Goal: Transaction & Acquisition: Book appointment/travel/reservation

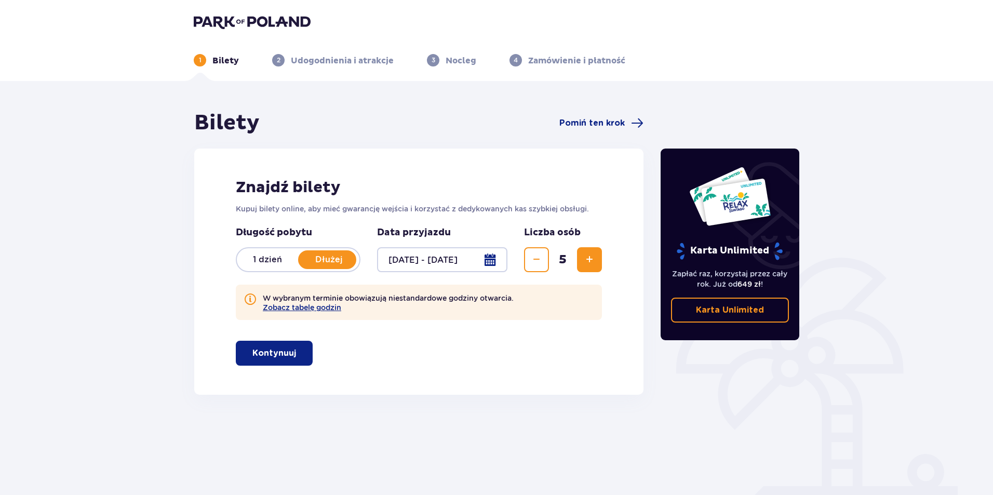
click at [292, 353] on span "button" at bounding box center [298, 353] width 12 height 12
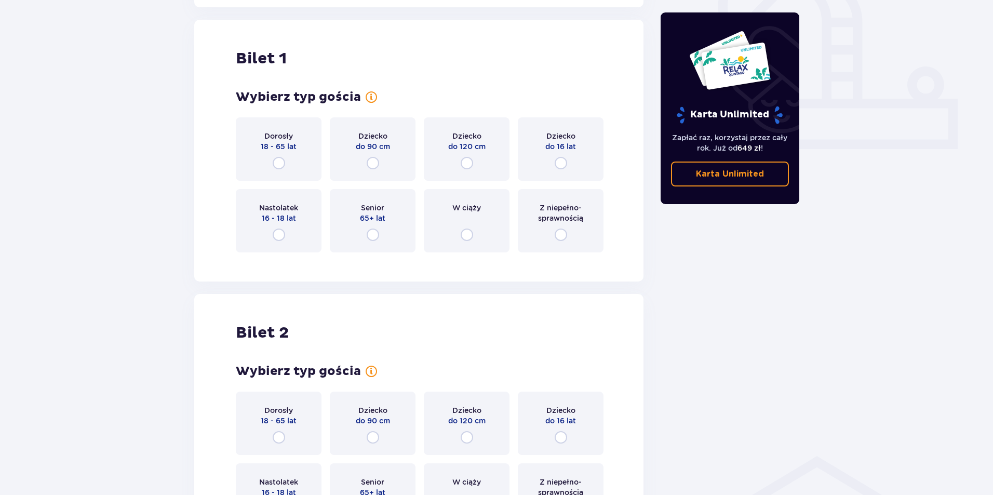
scroll to position [395, 0]
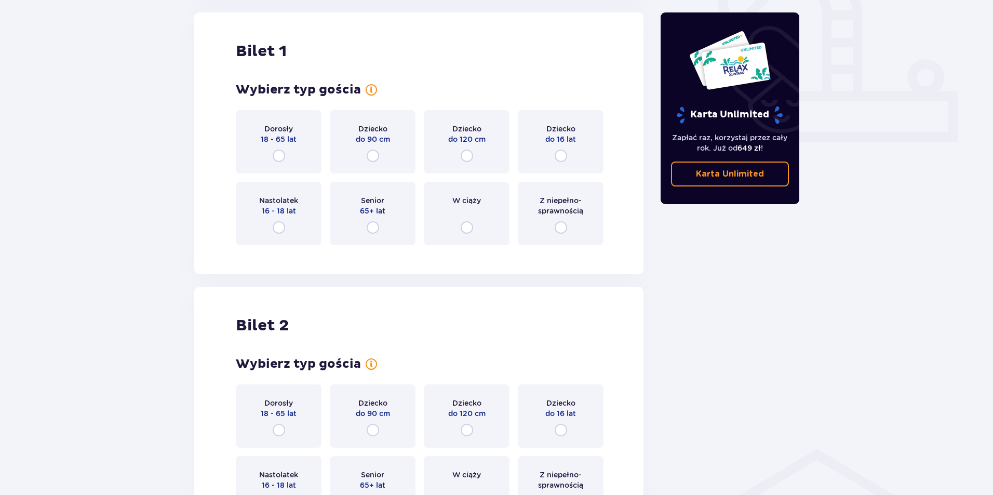
click at [290, 158] on div "Dorosły 18 - 65 lat" at bounding box center [279, 141] width 86 height 63
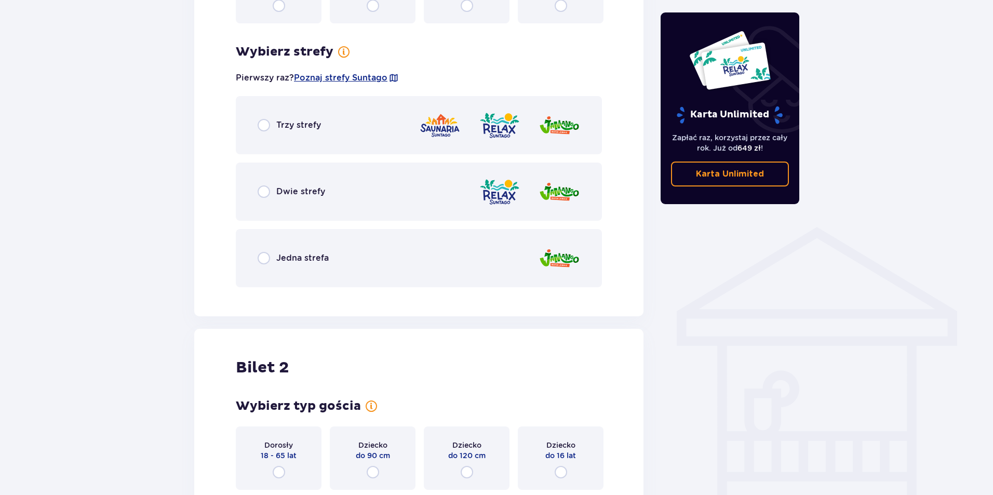
scroll to position [648, 0]
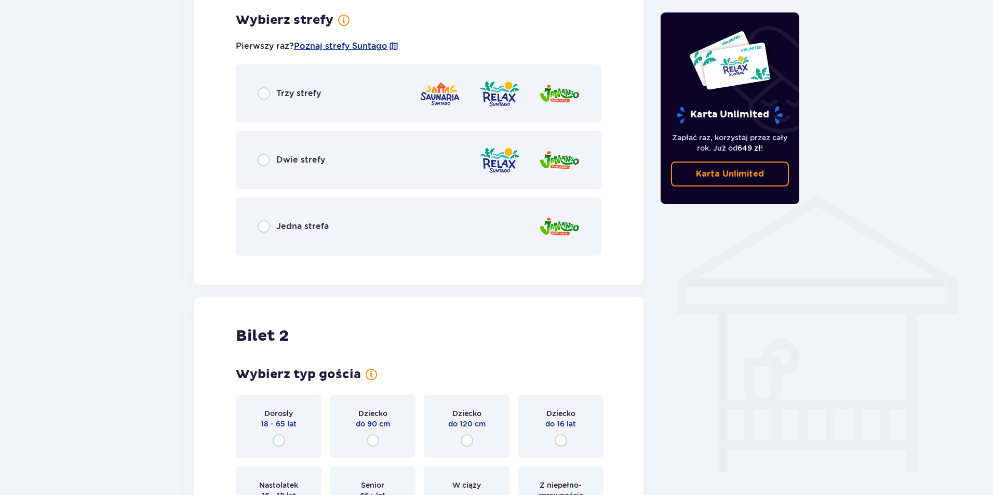
click at [303, 100] on div "Trzy strefy" at bounding box center [289, 93] width 63 height 12
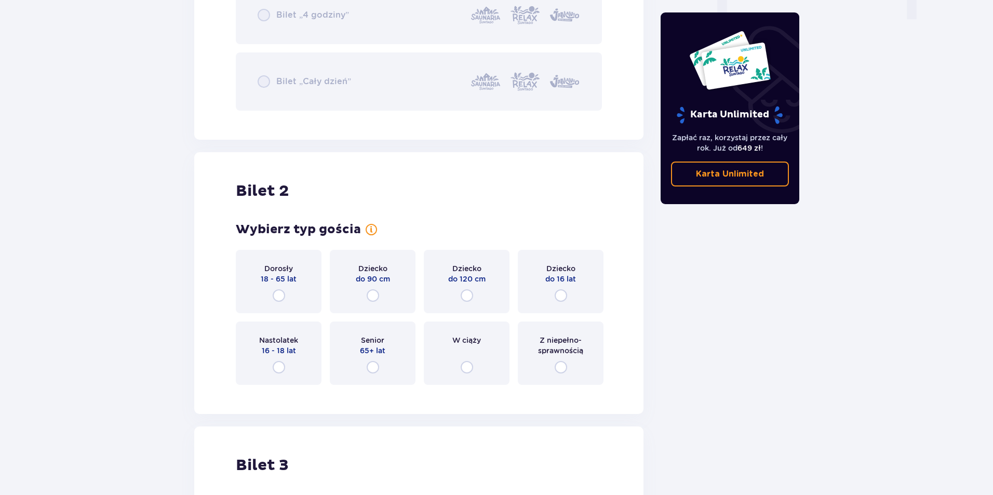
scroll to position [1120, 0]
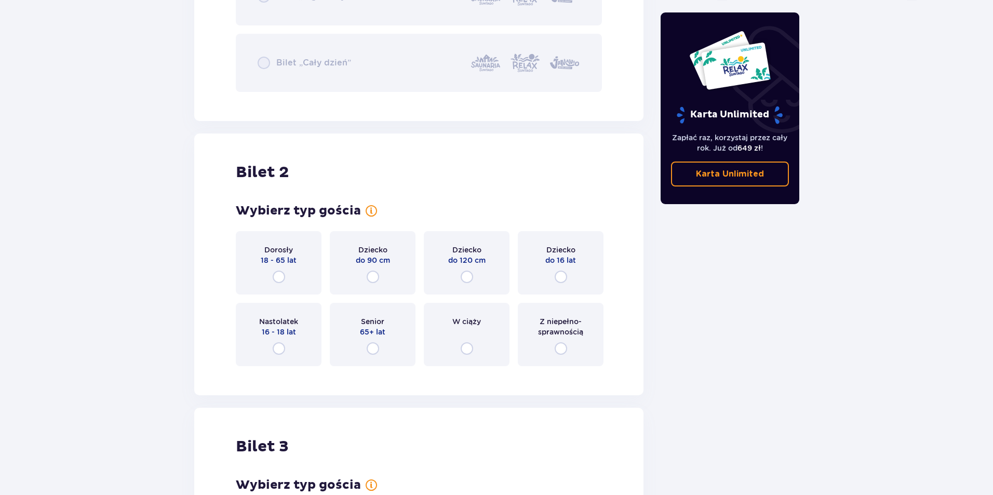
click at [284, 275] on input "radio" at bounding box center [279, 277] width 12 height 12
radio input "true"
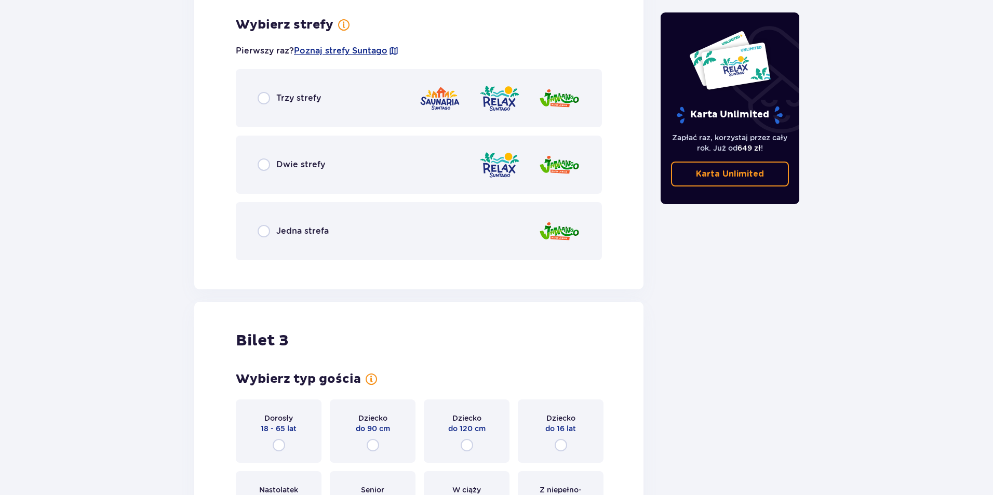
scroll to position [1495, 0]
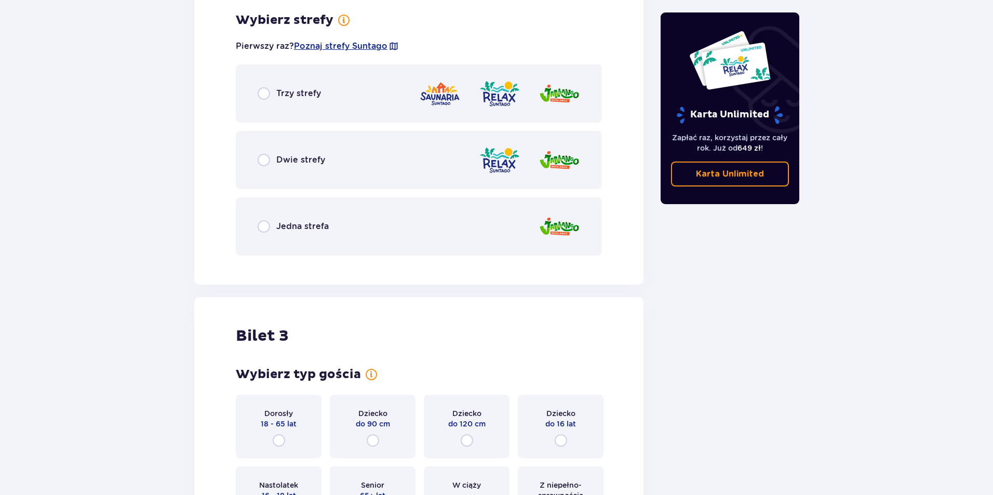
click at [283, 94] on span "Trzy strefy" at bounding box center [298, 93] width 45 height 11
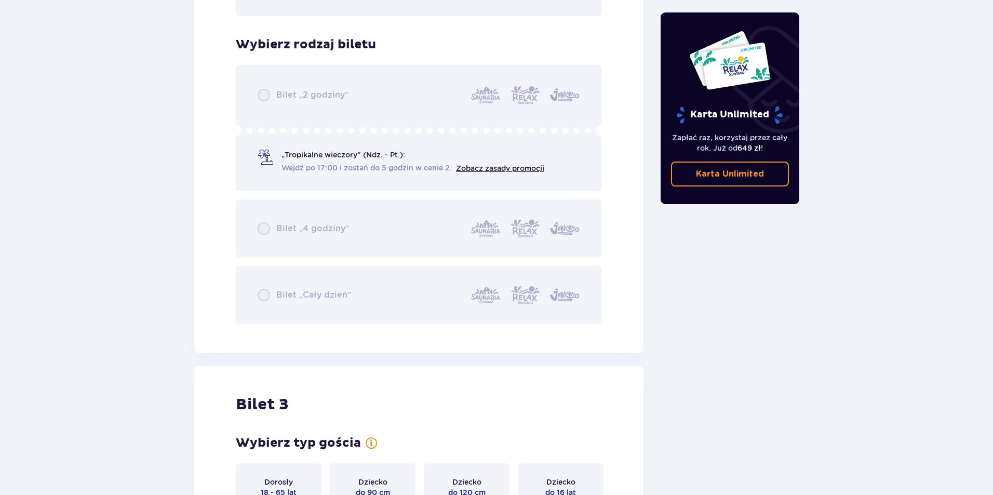
scroll to position [1914, 0]
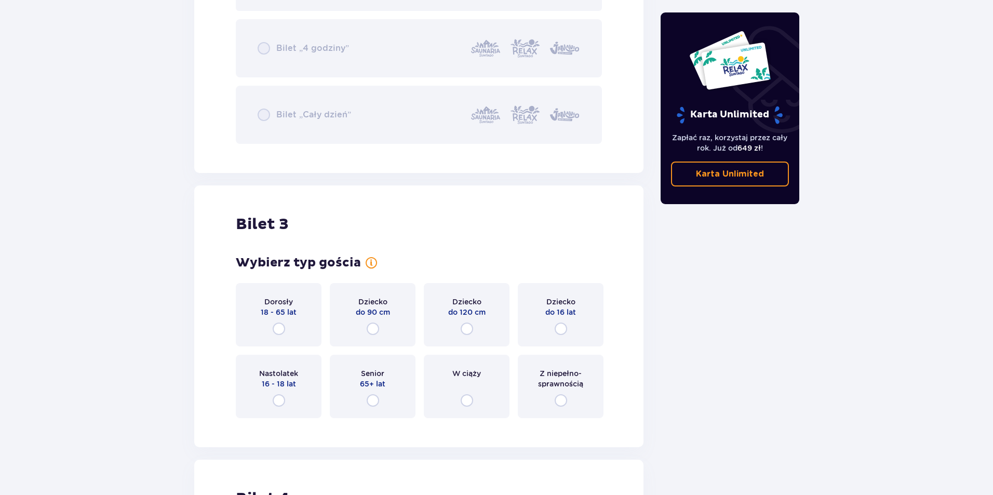
click at [284, 397] on input "radio" at bounding box center [279, 400] width 12 height 12
radio input "true"
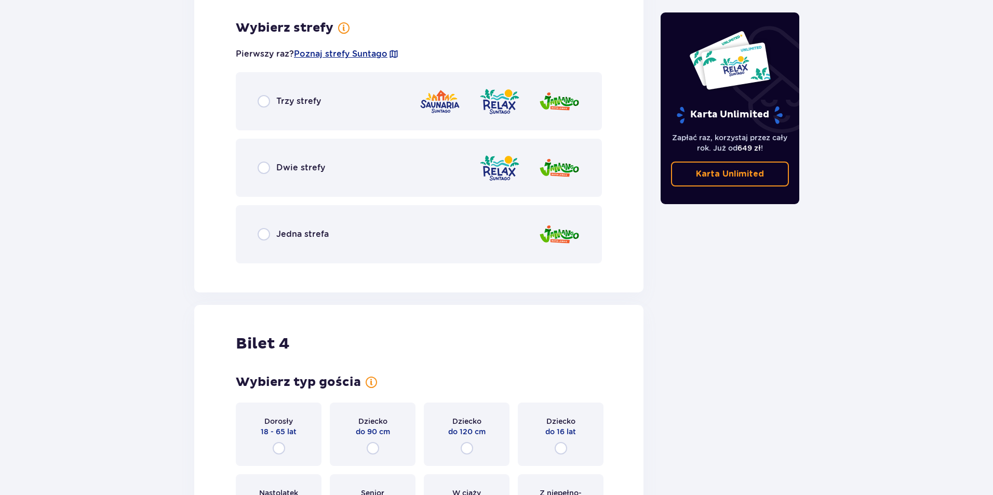
scroll to position [2341, 0]
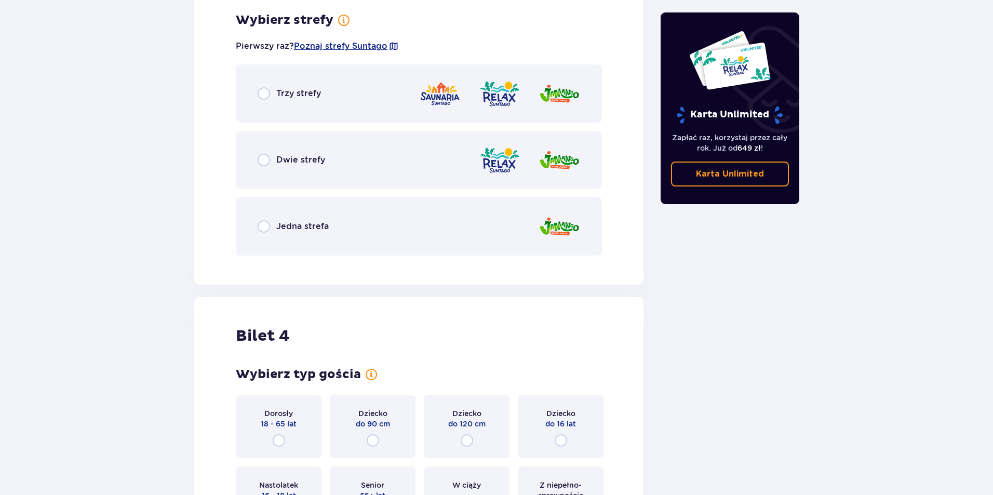
click at [309, 227] on span "Jedna strefa" at bounding box center [302, 226] width 52 height 11
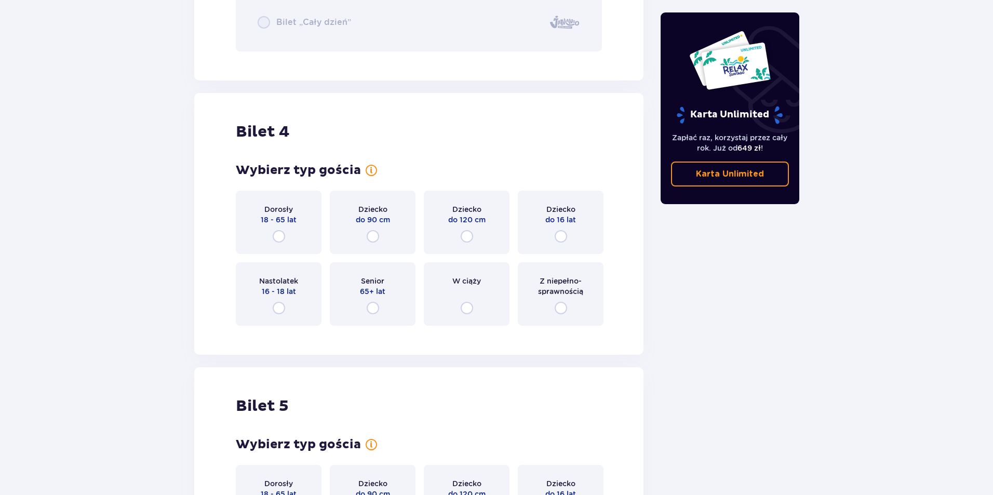
scroll to position [2865, 0]
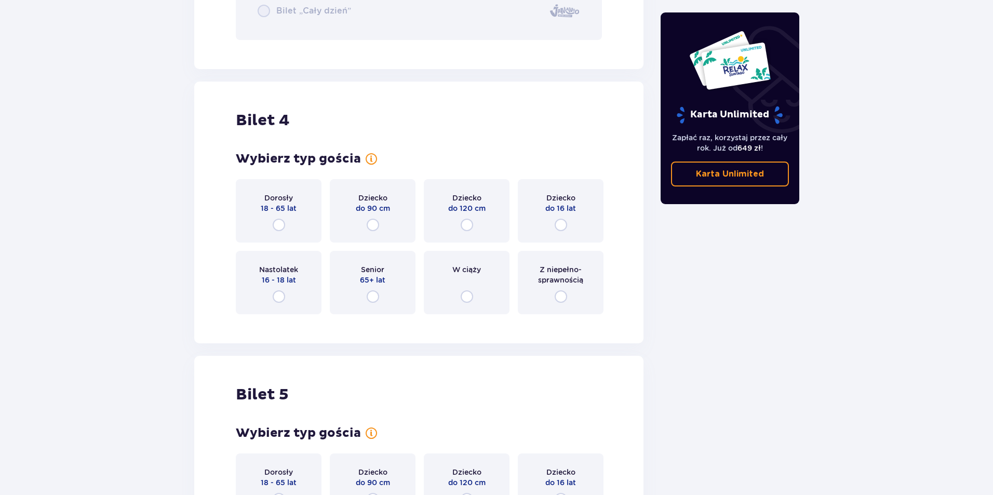
click at [563, 221] on input "radio" at bounding box center [561, 225] width 12 height 12
radio input "true"
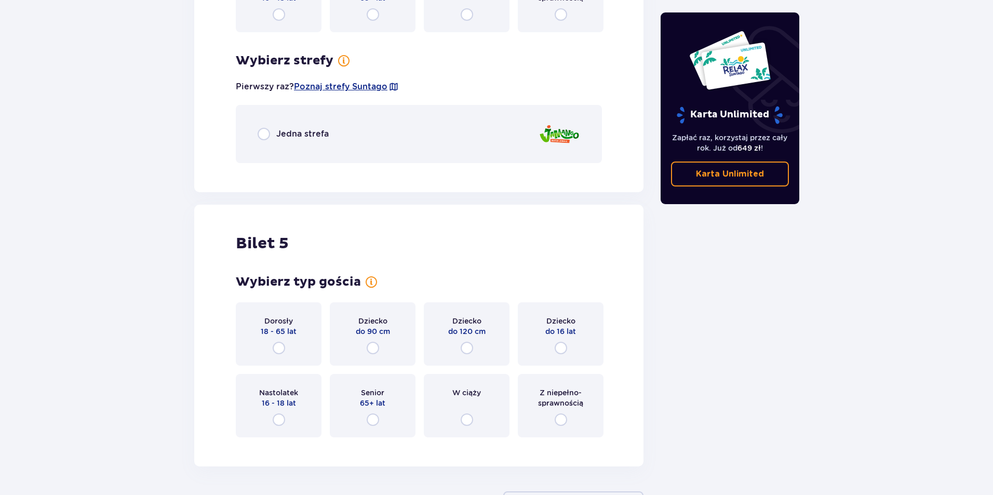
scroll to position [3187, 0]
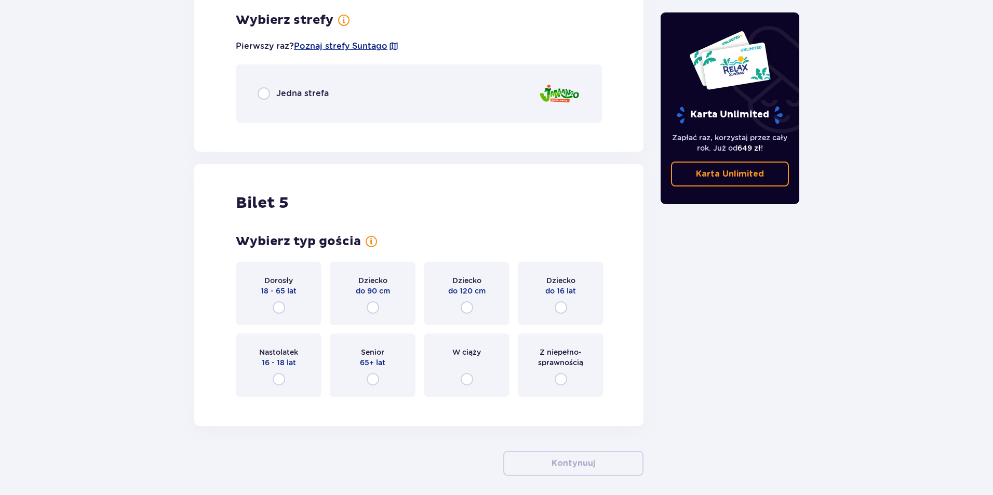
click at [467, 305] on input "radio" at bounding box center [467, 307] width 12 height 12
radio input "true"
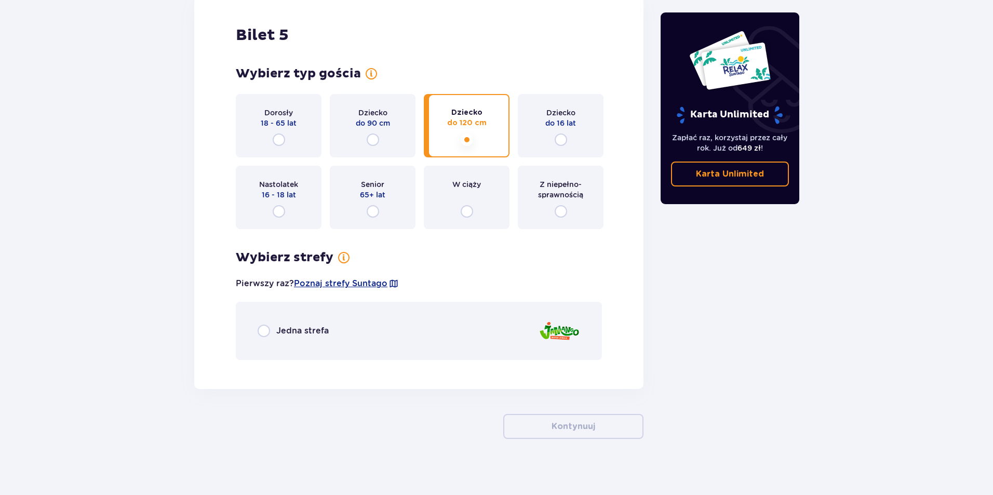
scroll to position [3361, 0]
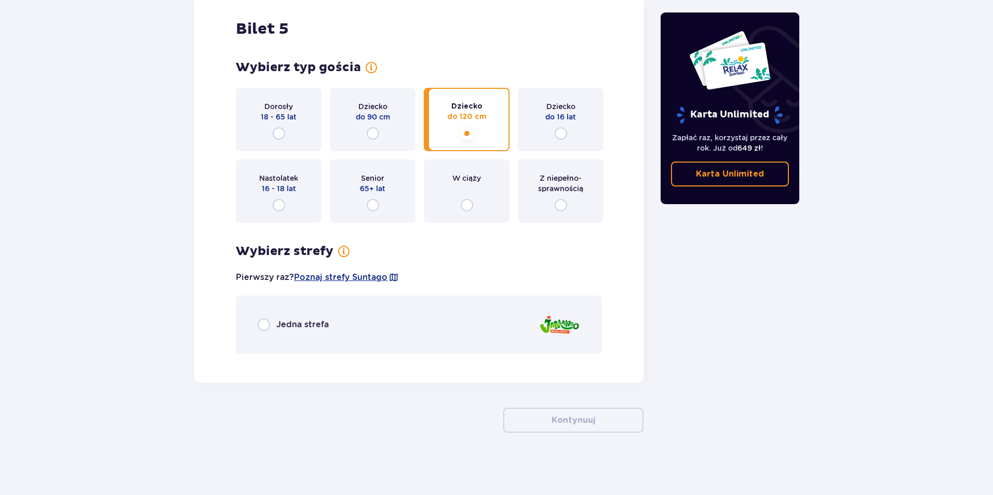
click at [408, 329] on div "Jedna strefa" at bounding box center [419, 325] width 366 height 58
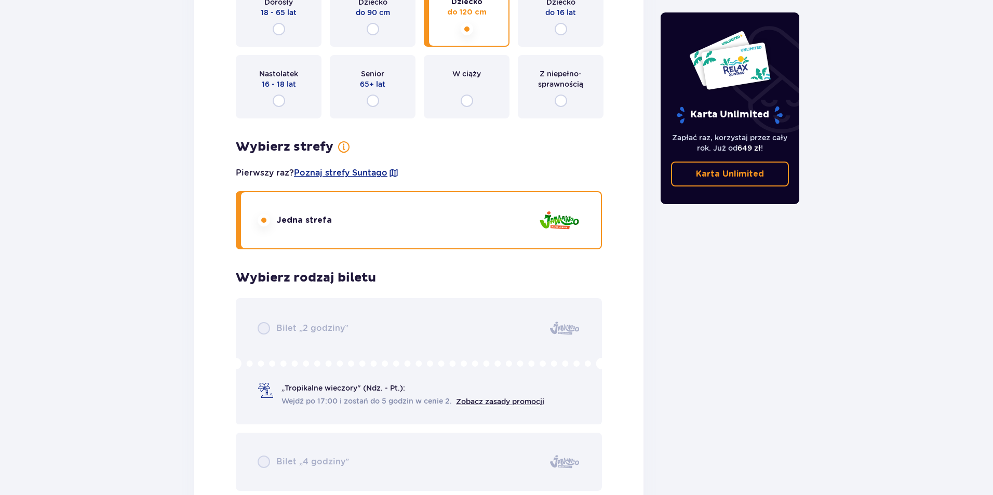
scroll to position [3669, 0]
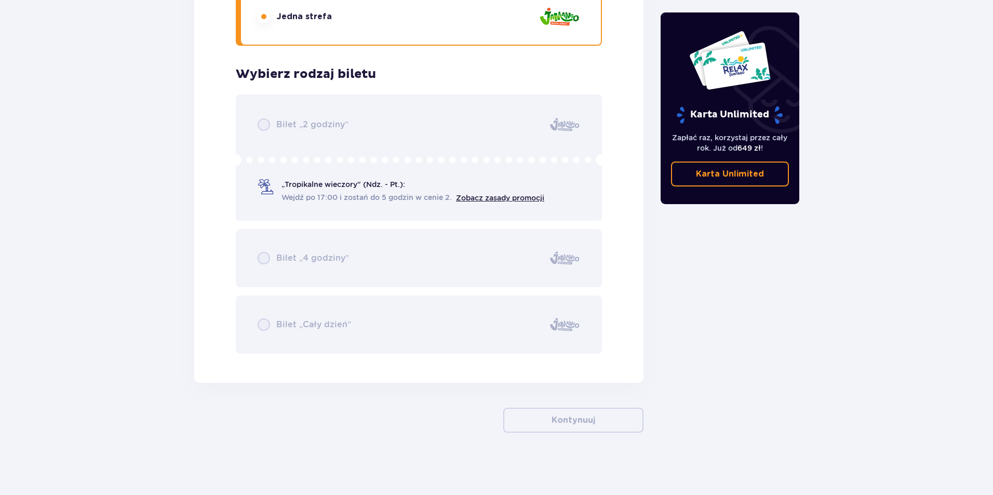
click at [382, 192] on div "Bilet „2 godziny” „Tropikalne wieczory" (Ndz. - Pt.): Wejdź po 17:00 i zostań d…" at bounding box center [419, 224] width 366 height 259
click at [534, 135] on div "Bilet „2 godziny” „Tropikalne wieczory" (Ndz. - Pt.): Wejdź po 17:00 i zostań d…" at bounding box center [419, 224] width 366 height 259
click at [379, 196] on div "Bilet „2 godziny” „Tropikalne wieczory" (Ndz. - Pt.): Wejdź po 17:00 i zostań d…" at bounding box center [419, 224] width 366 height 259
drag, startPoint x: 392, startPoint y: 255, endPoint x: 374, endPoint y: 255, distance: 18.7
click at [388, 255] on div "Bilet „2 godziny” „Tropikalne wieczory" (Ndz. - Pt.): Wejdź po 17:00 i zostań d…" at bounding box center [419, 224] width 366 height 259
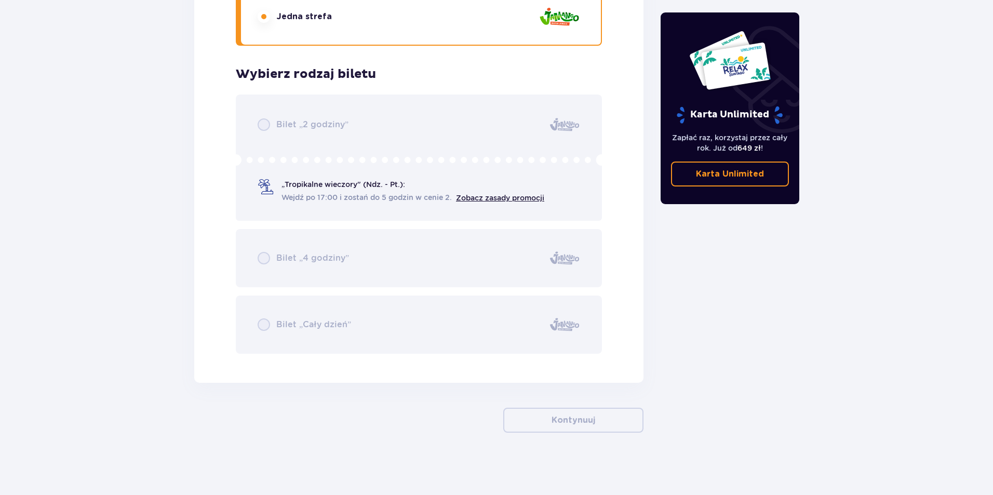
drag, startPoint x: 291, startPoint y: 255, endPoint x: 296, endPoint y: 263, distance: 9.8
click at [295, 260] on div "Bilet „2 godziny” „Tropikalne wieczory" (Ndz. - Pt.): Wejdź po 17:00 i zostań d…" at bounding box center [419, 224] width 366 height 259
click at [313, 328] on div "Bilet „2 godziny” „Tropikalne wieczory" (Ndz. - Pt.): Wejdź po 17:00 i zostań d…" at bounding box center [419, 224] width 366 height 259
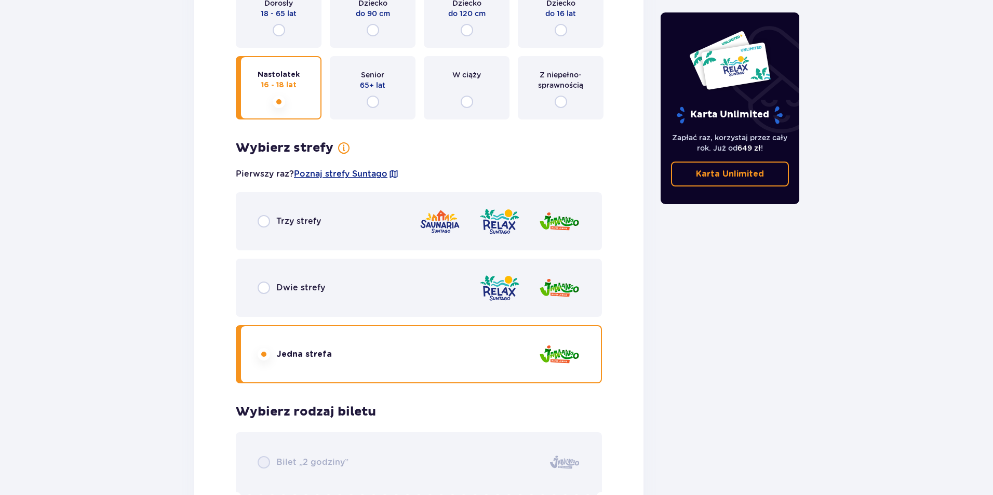
scroll to position [2163, 0]
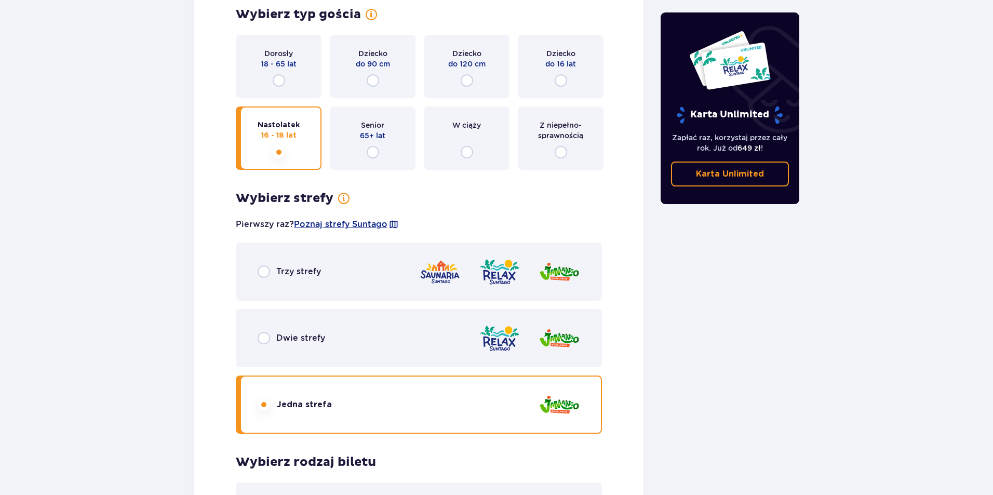
drag, startPoint x: 992, startPoint y: 283, endPoint x: 969, endPoint y: 157, distance: 128.3
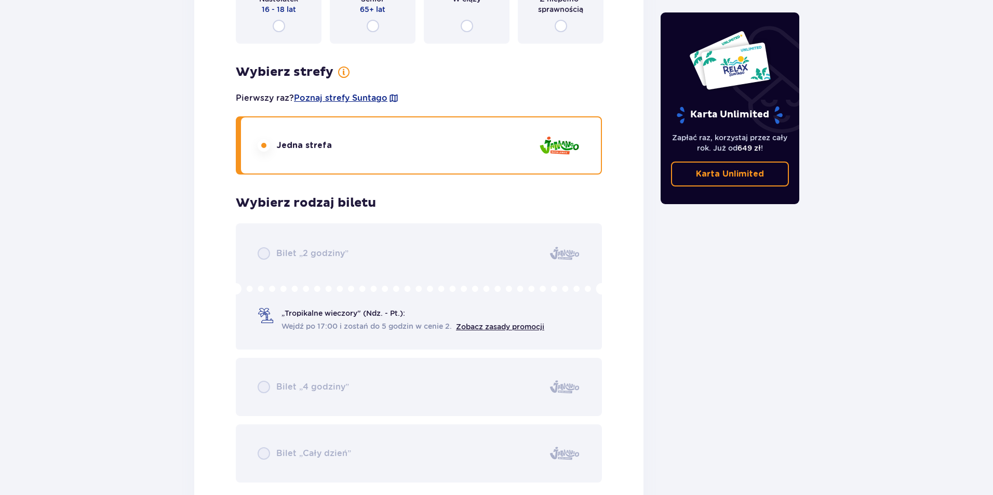
scroll to position [3514, 0]
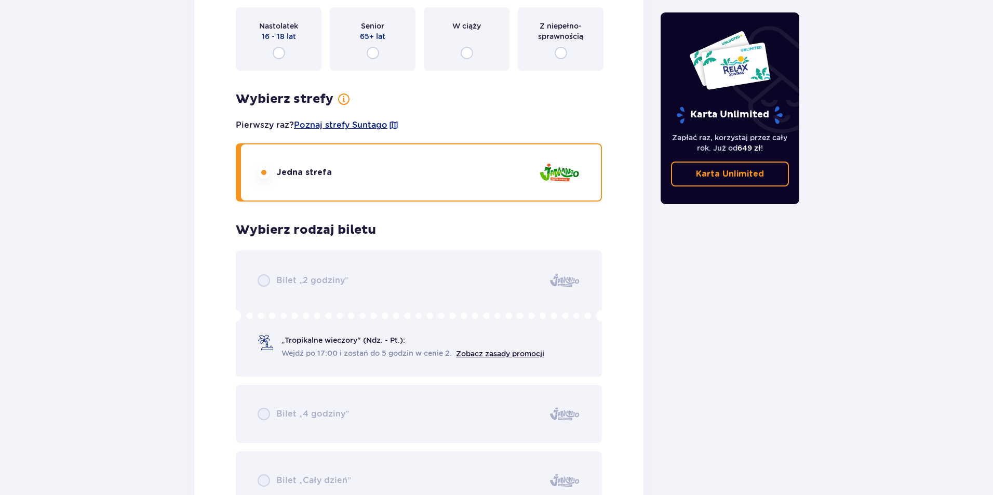
click at [275, 174] on div "Jedna strefa" at bounding box center [295, 172] width 74 height 12
drag, startPoint x: 325, startPoint y: 286, endPoint x: 299, endPoint y: 277, distance: 27.4
click at [323, 284] on div "Bilet „2 godziny” „Tropikalne wieczory" (Ndz. - Pt.): Wejdź po 17:00 i zostań d…" at bounding box center [419, 379] width 366 height 259
click at [297, 276] on div "Bilet „2 godziny” „Tropikalne wieczory" (Ndz. - Pt.): Wejdź po 17:00 i zostań d…" at bounding box center [419, 379] width 366 height 259
drag, startPoint x: 289, startPoint y: 362, endPoint x: 291, endPoint y: 349, distance: 13.7
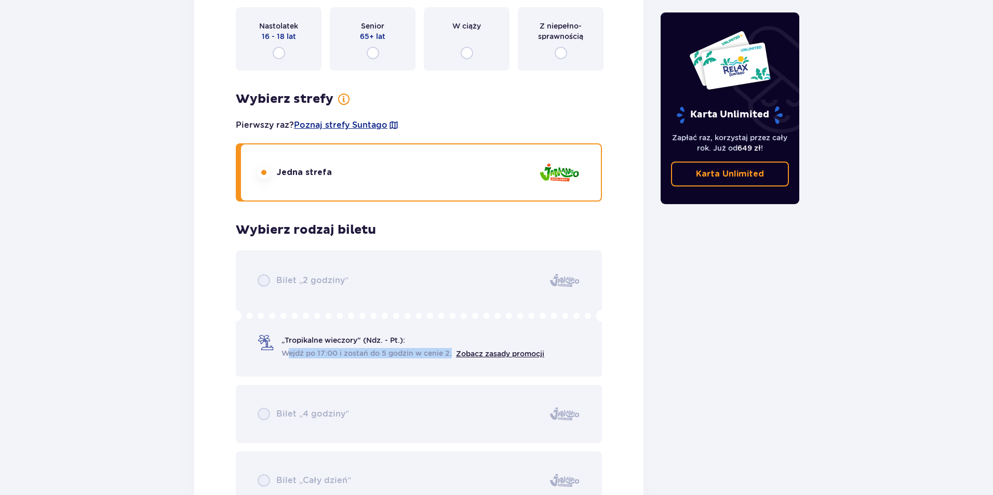
click at [290, 355] on div "Bilet „2 godziny” „Tropikalne wieczory" (Ndz. - Pt.): Wejdź po 17:00 i zostań d…" at bounding box center [419, 379] width 366 height 259
click at [291, 347] on div "Bilet „2 godziny” „Tropikalne wieczory" (Ndz. - Pt.): Wejdź po 17:00 i zostań d…" at bounding box center [419, 379] width 366 height 259
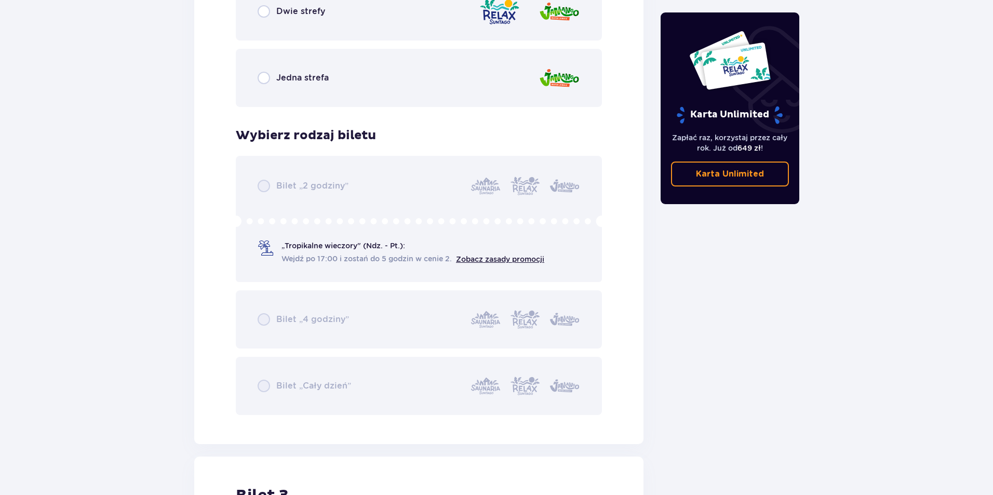
click at [429, 236] on div "Bilet „2 godziny” „Tropikalne wieczory" (Ndz. - Pt.): Wejdź po 17:00 i zostań d…" at bounding box center [419, 285] width 366 height 259
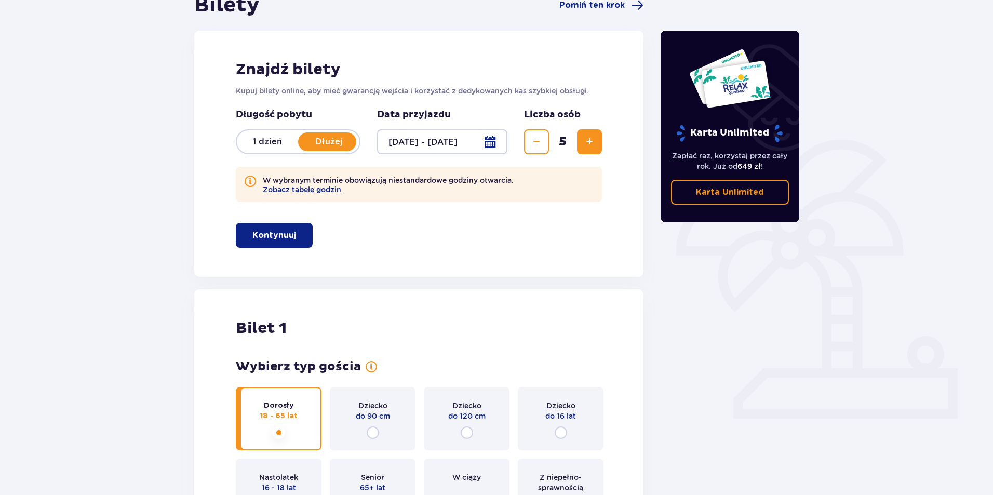
scroll to position [137, 0]
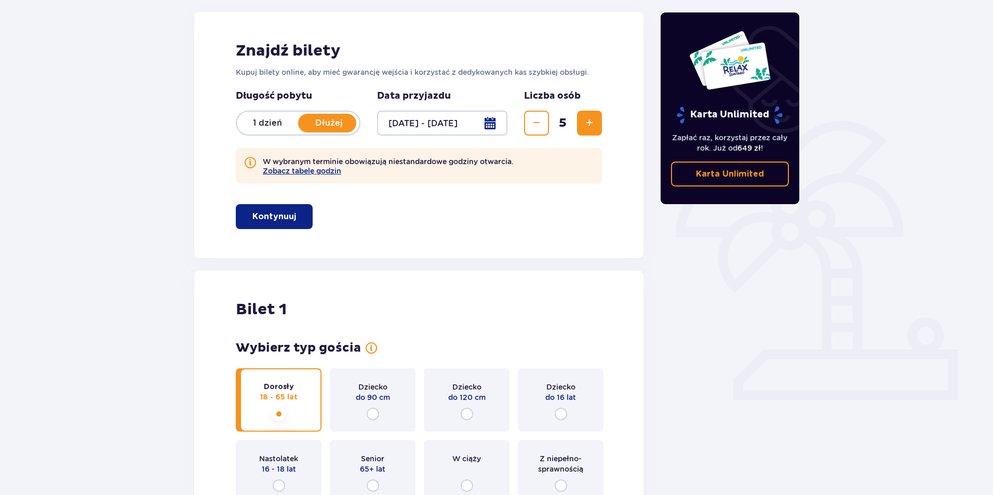
click at [290, 216] on button "Kontynuuj" at bounding box center [274, 216] width 77 height 25
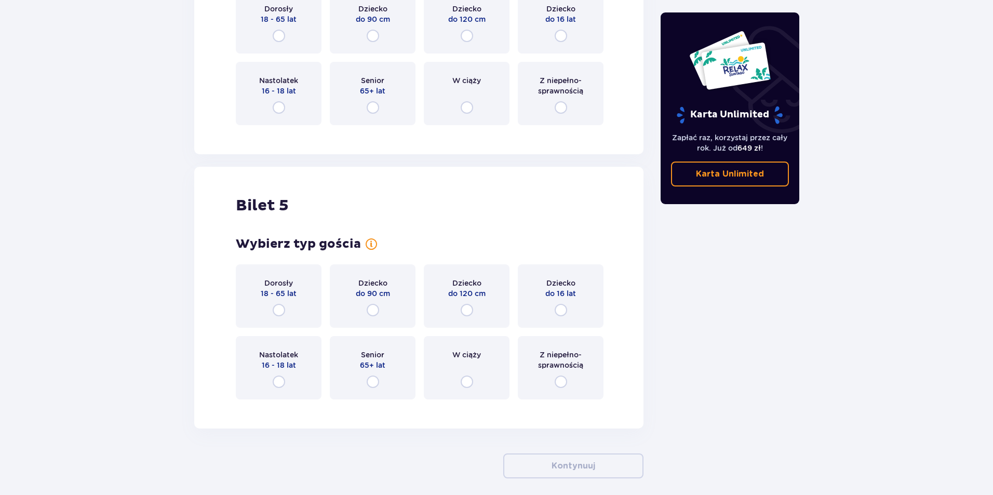
scroll to position [1384, 0]
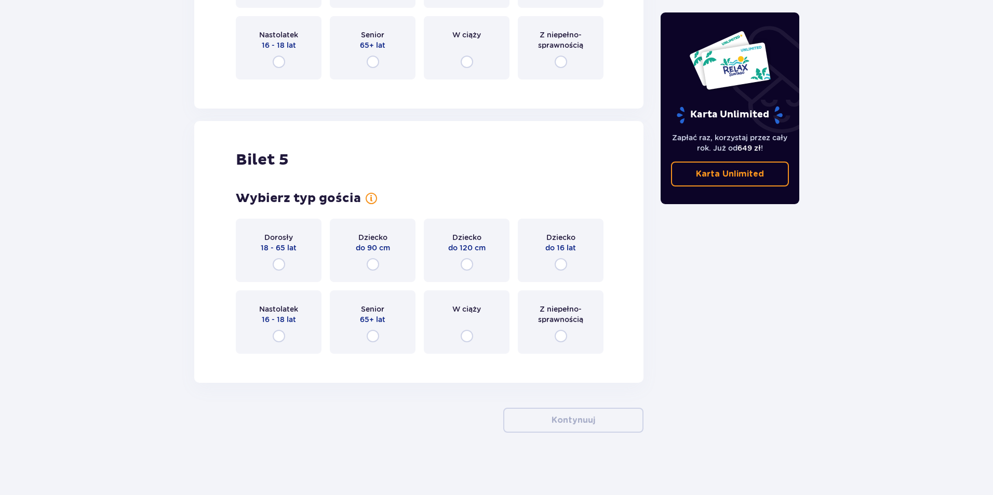
click at [481, 258] on div "Dziecko do 120 cm" at bounding box center [467, 250] width 86 height 63
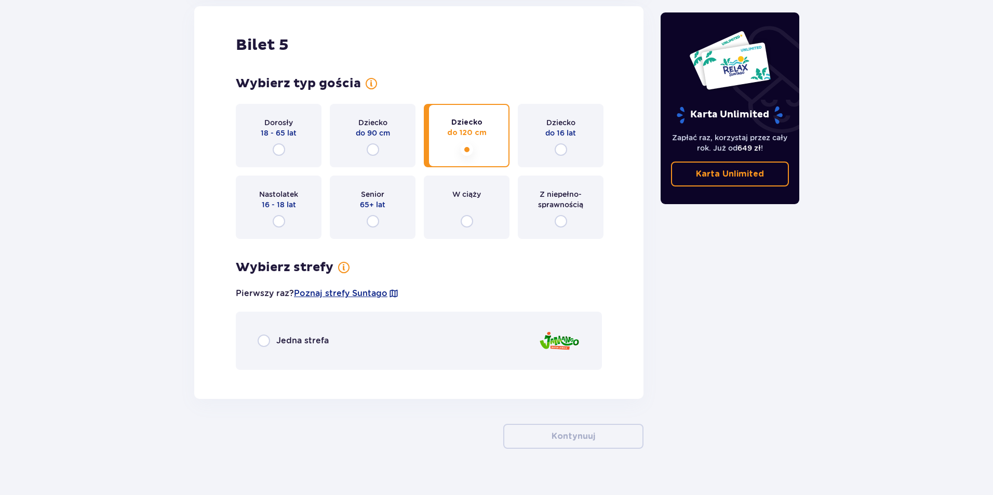
scroll to position [1514, 0]
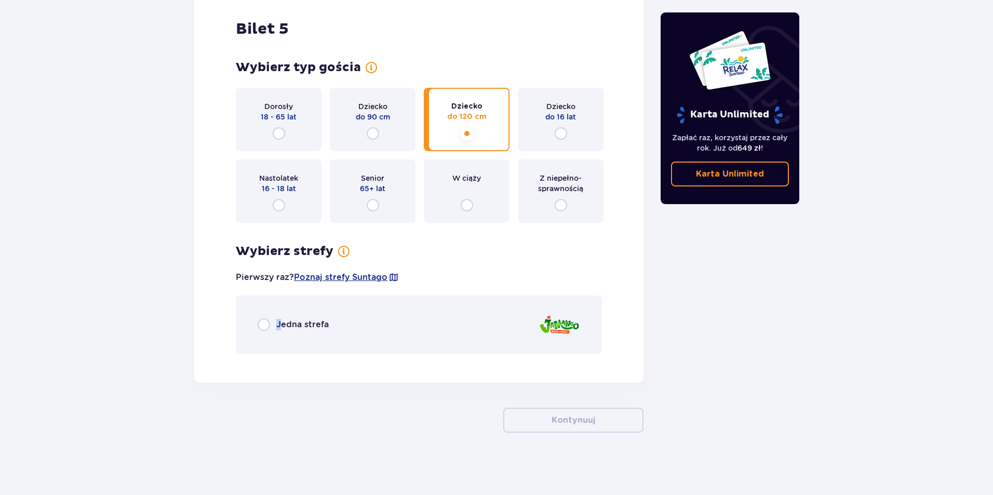
click at [278, 326] on span "Jedna strefa" at bounding box center [302, 324] width 52 height 11
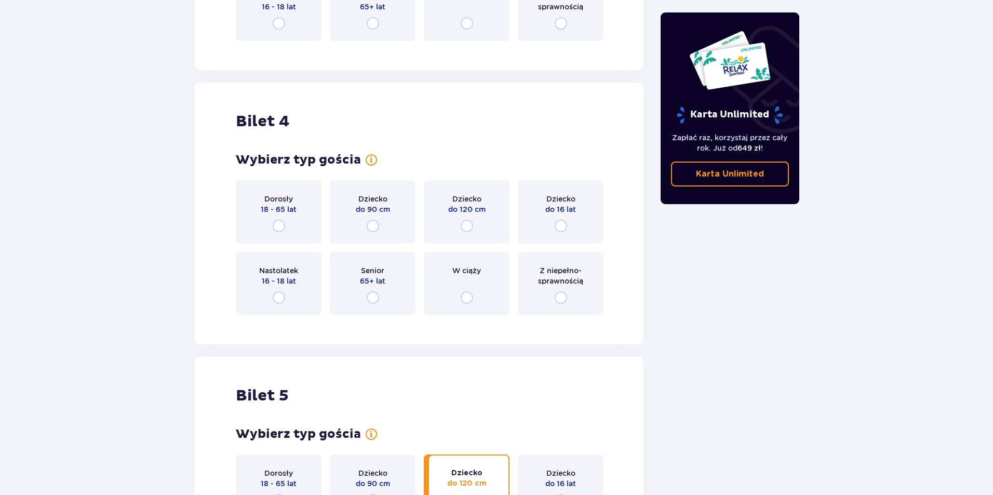
scroll to position [1147, 0]
drag, startPoint x: 548, startPoint y: 220, endPoint x: 555, endPoint y: 224, distance: 8.4
click at [555, 224] on div "Dziecko do 16 lat" at bounding box center [561, 212] width 86 height 63
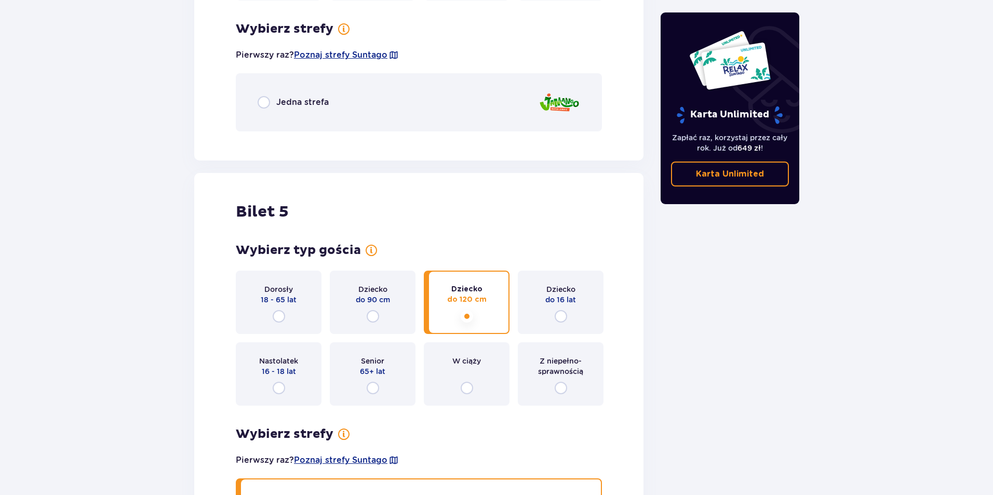
scroll to position [1471, 0]
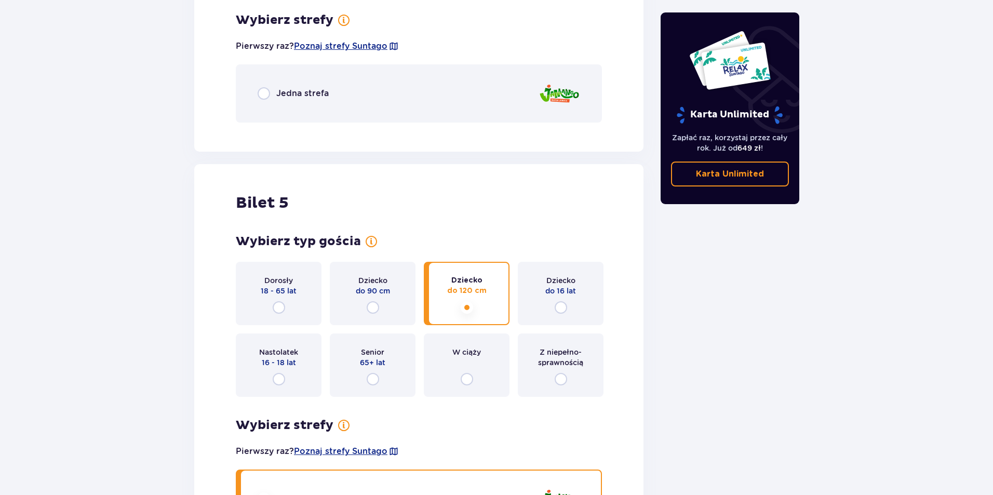
click at [302, 93] on span "Jedna strefa" at bounding box center [302, 93] width 52 height 11
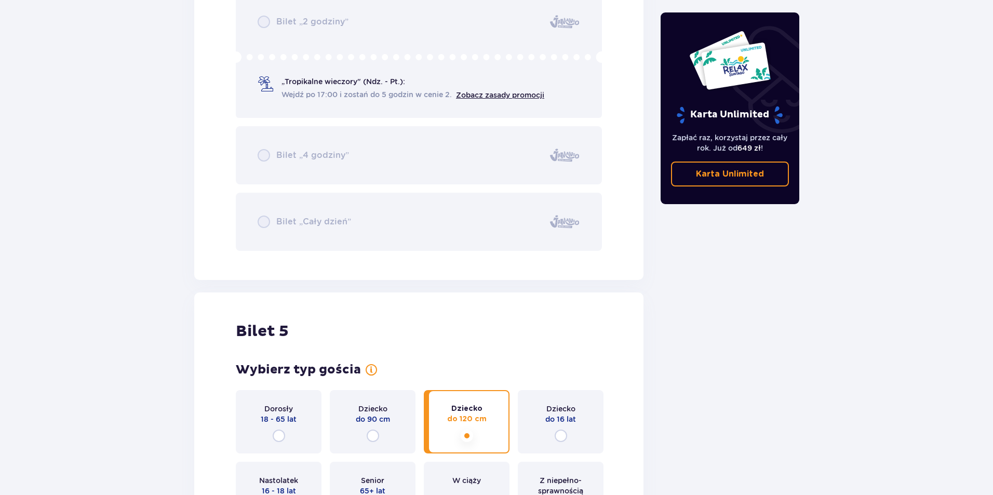
scroll to position [1498, 0]
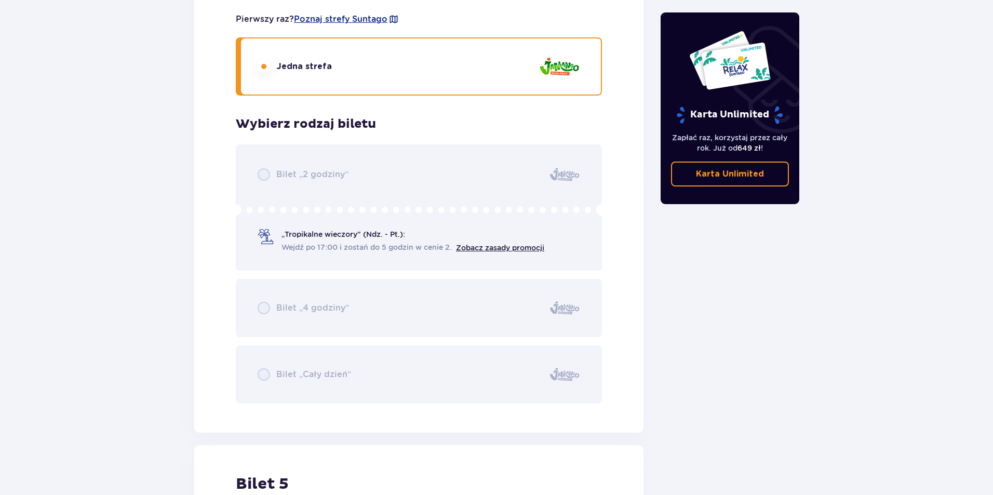
click at [297, 238] on div "Bilet „2 godziny” „Tropikalne wieczory" (Ndz. - Pt.): Wejdź po 17:00 i zostań d…" at bounding box center [419, 273] width 366 height 259
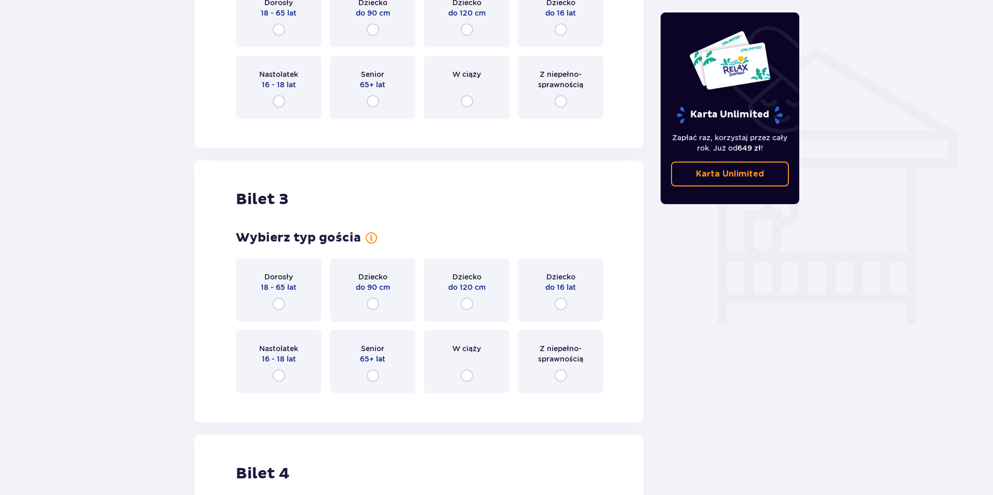
scroll to position [771, 0]
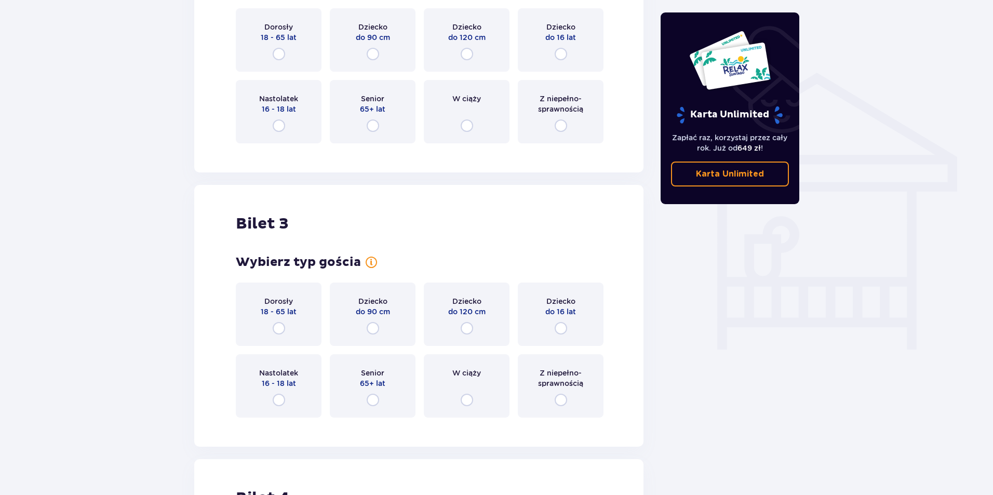
click at [274, 389] on div "Nastolatek 16 - 18 lat" at bounding box center [279, 385] width 86 height 63
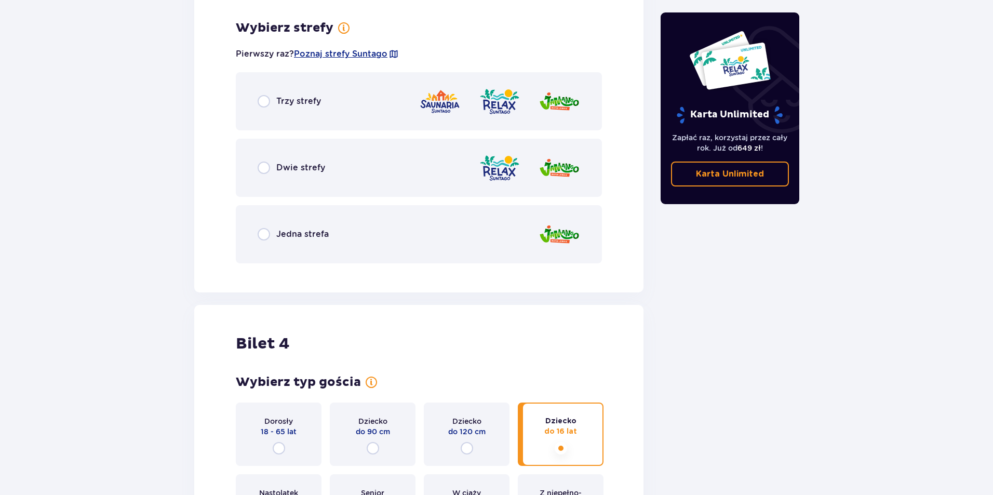
scroll to position [1197, 0]
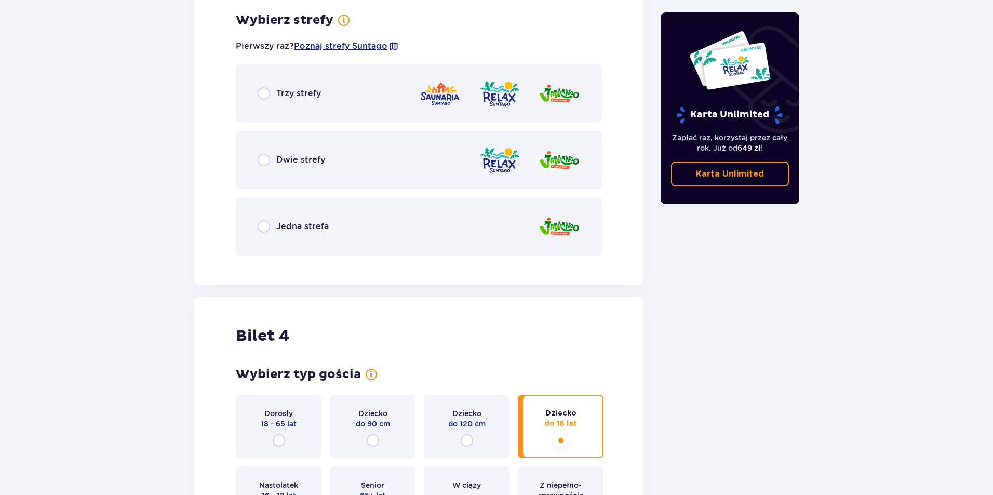
click at [280, 225] on span "Jedna strefa" at bounding box center [302, 226] width 52 height 11
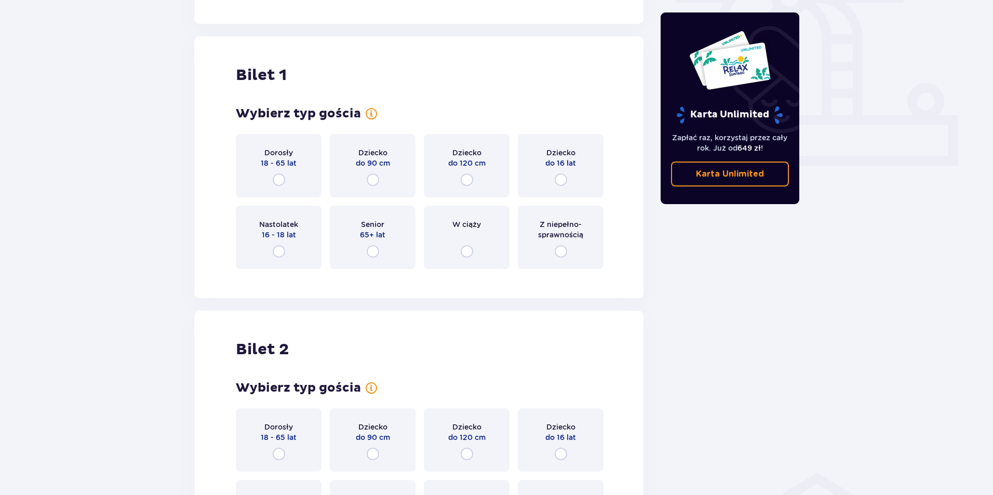
scroll to position [370, 0]
click at [294, 185] on div "Dorosły 18 - 65 lat" at bounding box center [279, 166] width 86 height 63
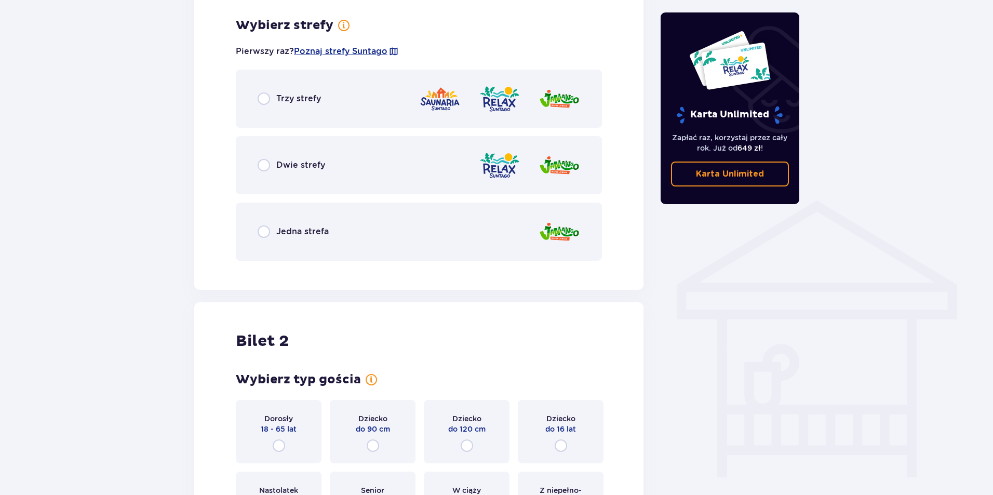
scroll to position [648, 0]
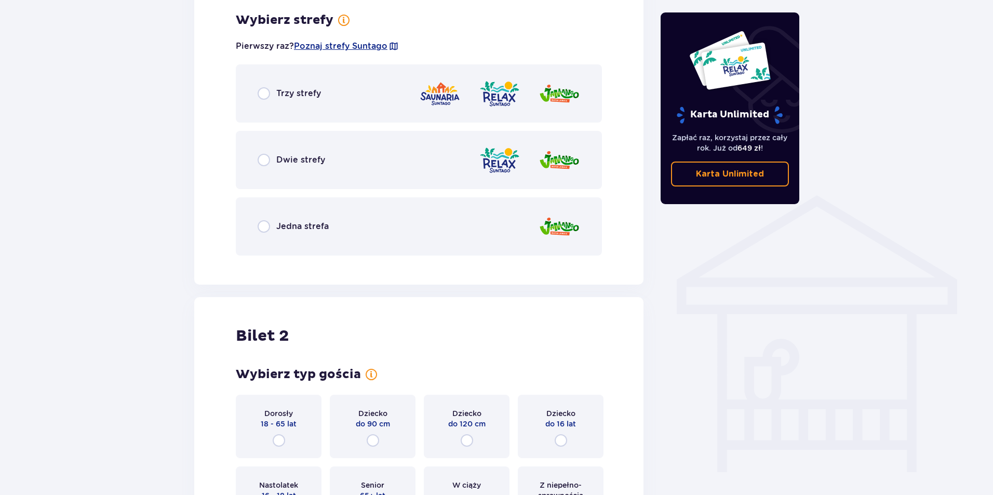
click at [296, 93] on span "Trzy strefy" at bounding box center [298, 93] width 45 height 11
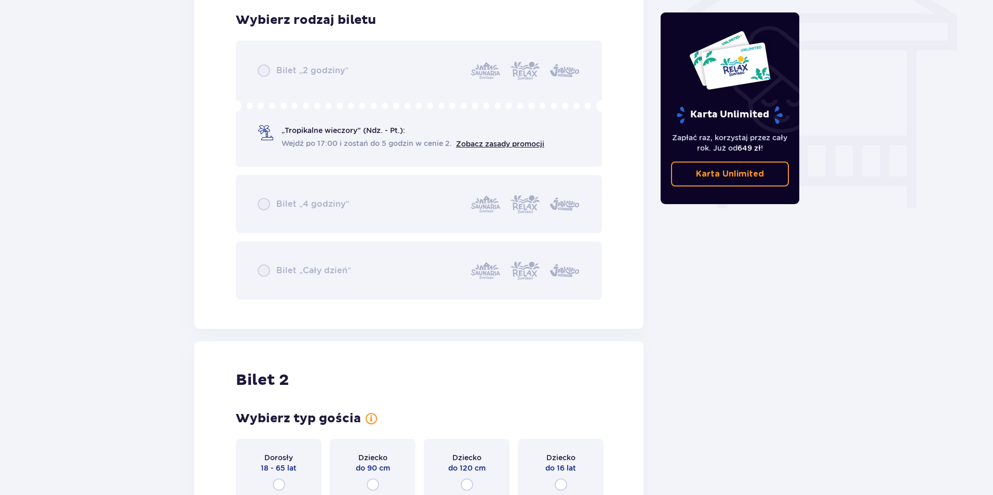
scroll to position [1068, 0]
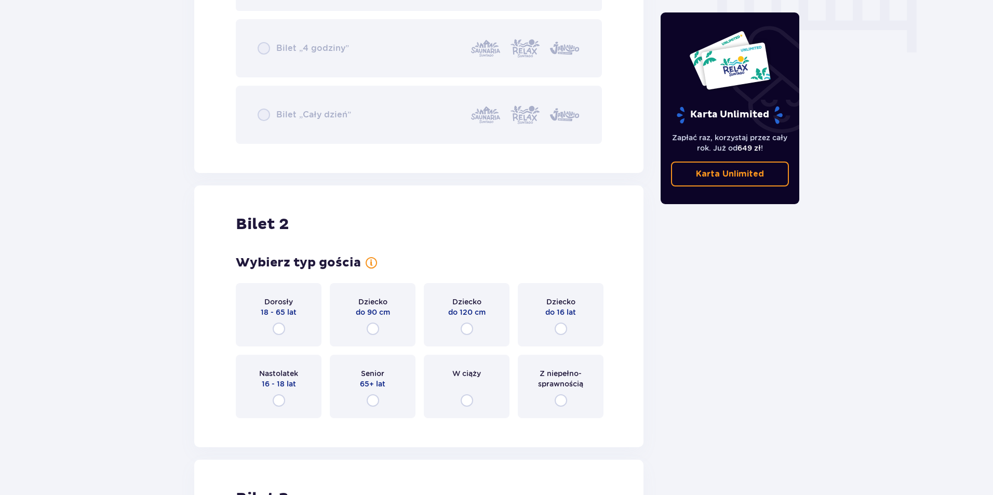
click at [271, 318] on div "Dorosły 18 - 65 lat" at bounding box center [279, 314] width 86 height 63
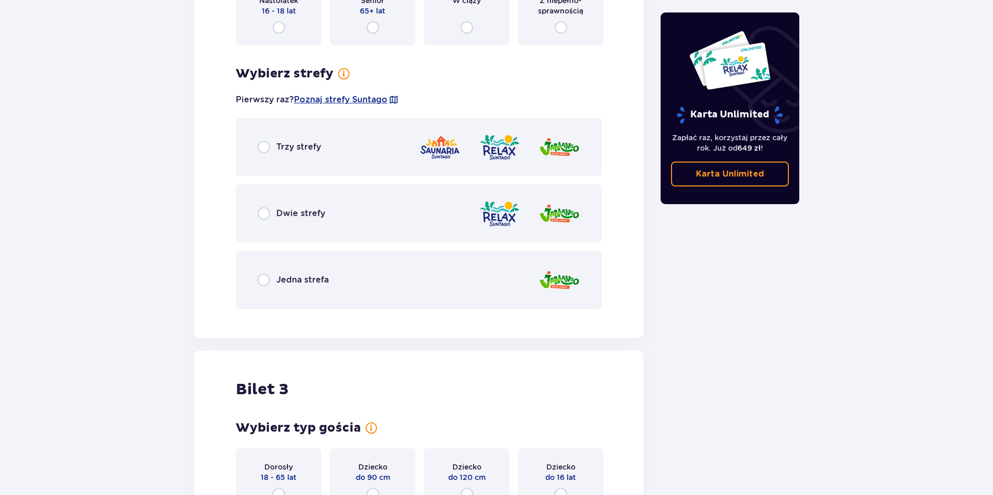
scroll to position [1495, 0]
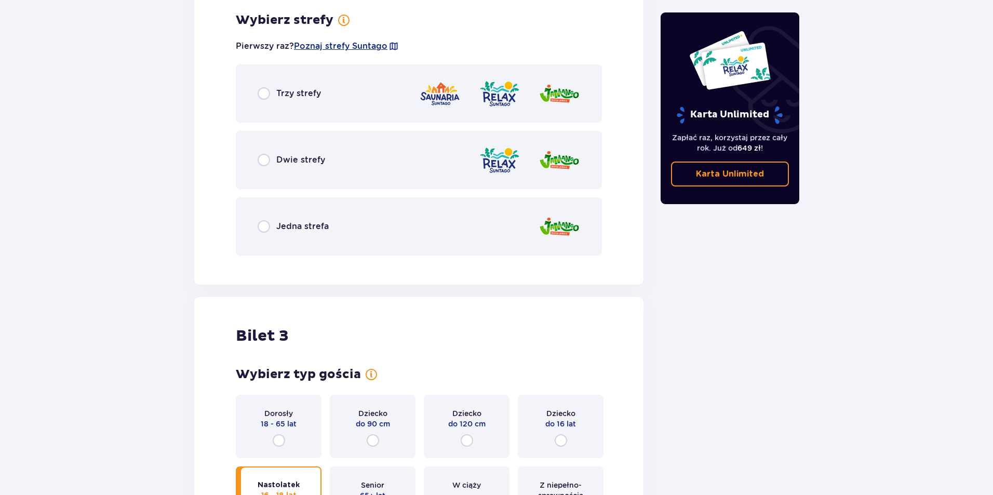
click at [295, 91] on span "Trzy strefy" at bounding box center [298, 93] width 45 height 11
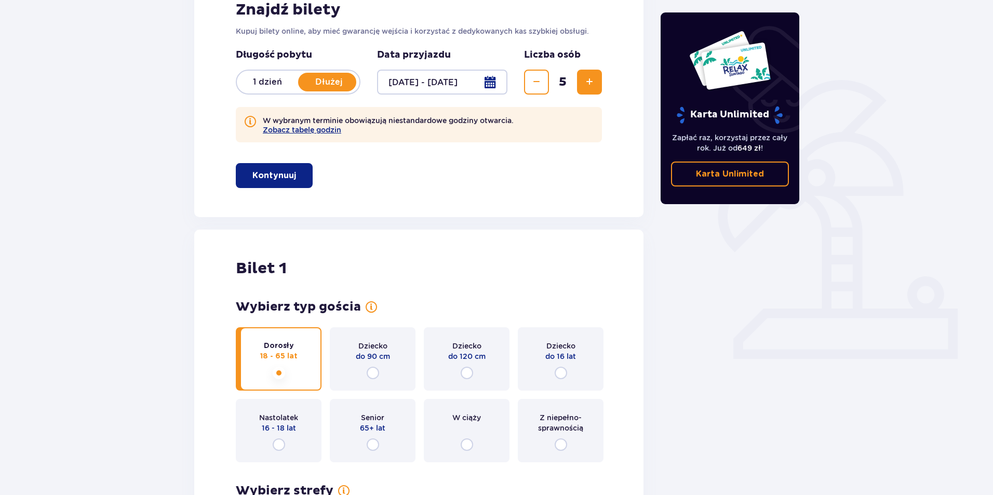
scroll to position [0, 0]
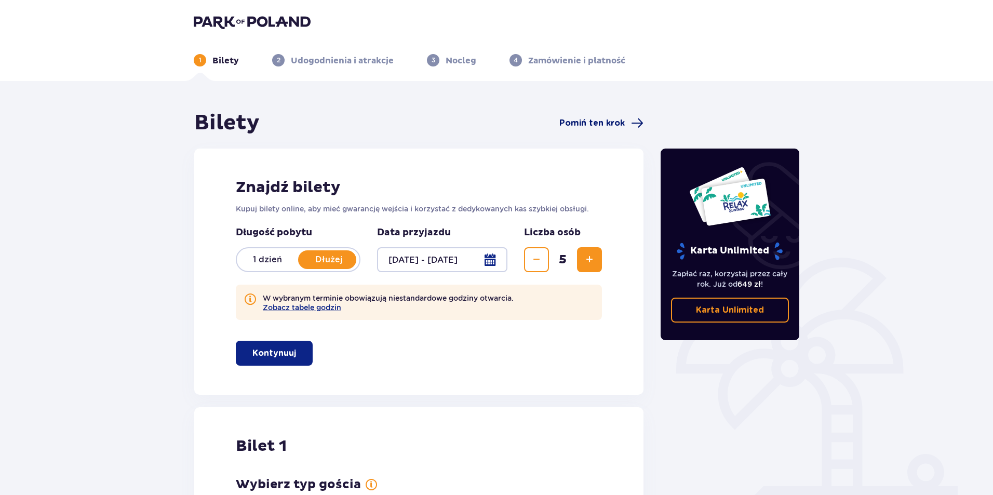
click at [578, 126] on span "Pomiń ten krok" at bounding box center [592, 122] width 65 height 11
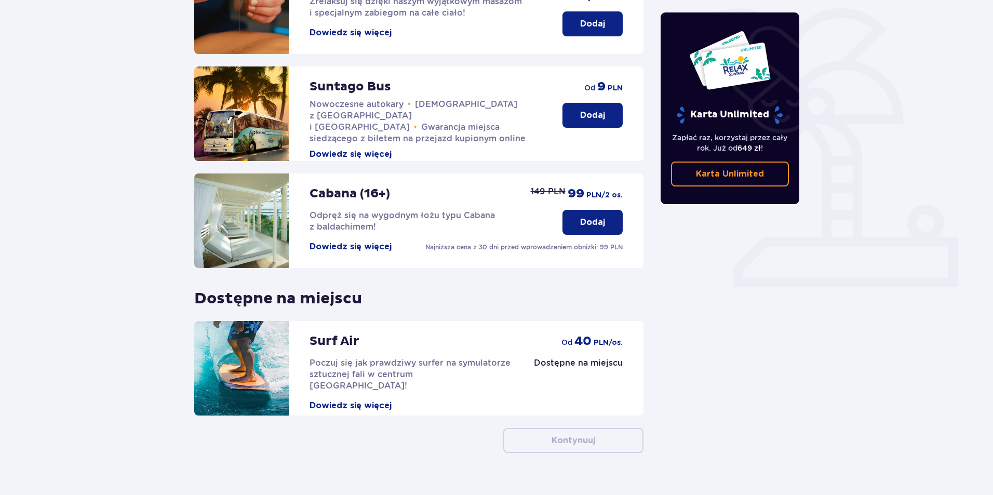
scroll to position [259, 0]
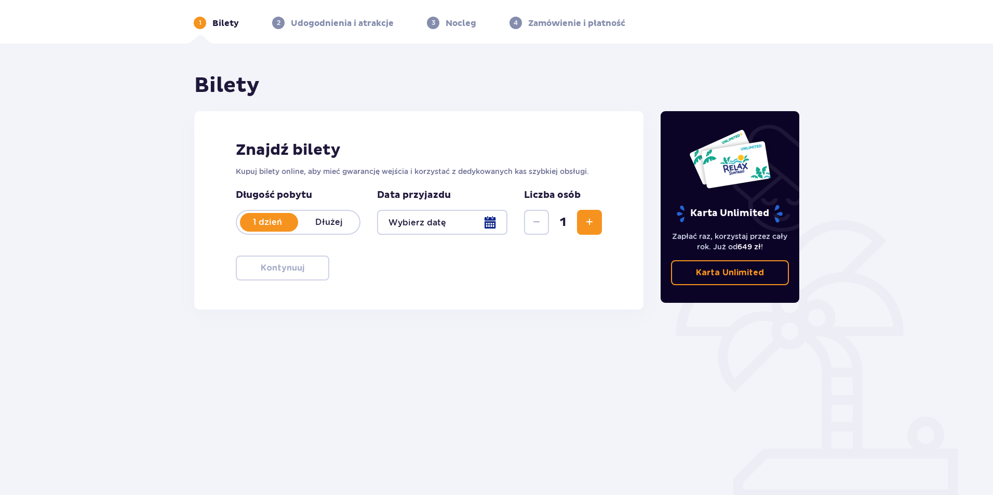
type input "28.12.25 - 30.12.25"
